Goal: Information Seeking & Learning: Check status

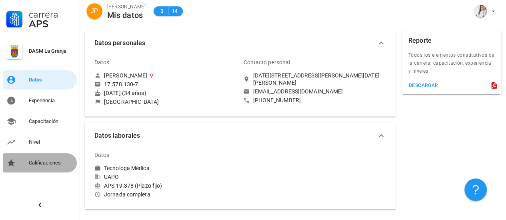
click at [44, 164] on div "Calificaciones" at bounding box center [51, 163] width 45 height 6
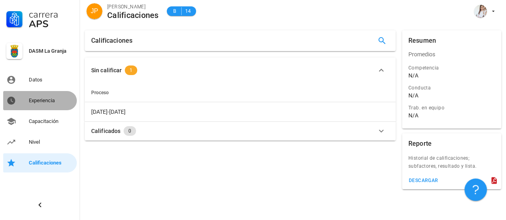
click at [50, 103] on div "Experiencia" at bounding box center [51, 101] width 45 height 6
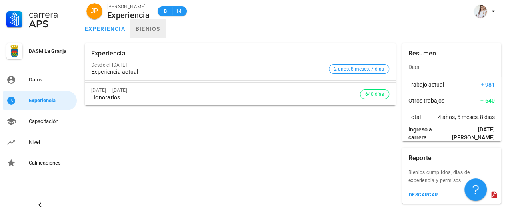
click at [149, 30] on link "bienios" at bounding box center [148, 28] width 36 height 19
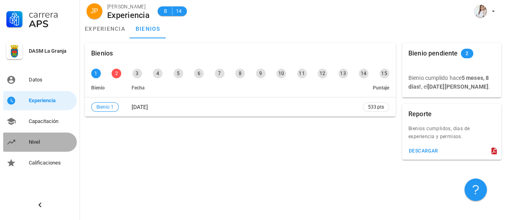
click at [44, 140] on div "Nivel" at bounding box center [51, 142] width 45 height 6
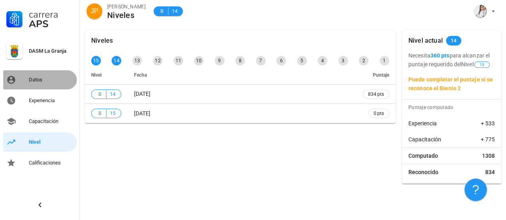
click at [41, 79] on div "Datos" at bounding box center [51, 80] width 45 height 6
